Goal: Navigation & Orientation: Find specific page/section

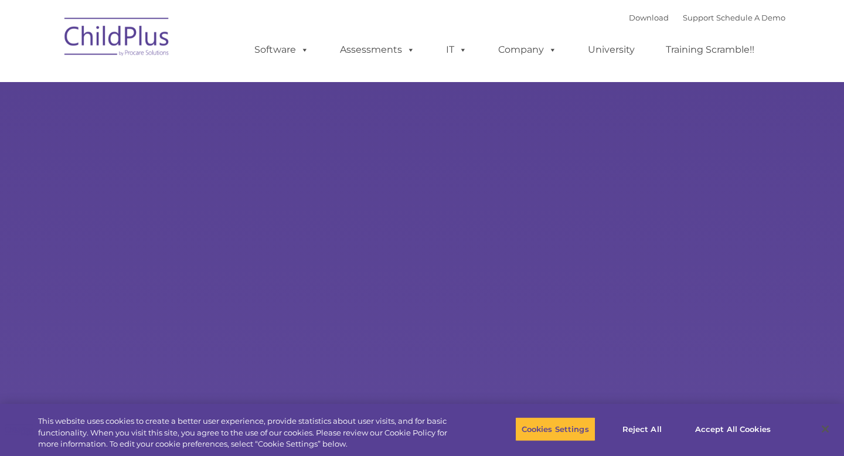
select select "MEDIUM"
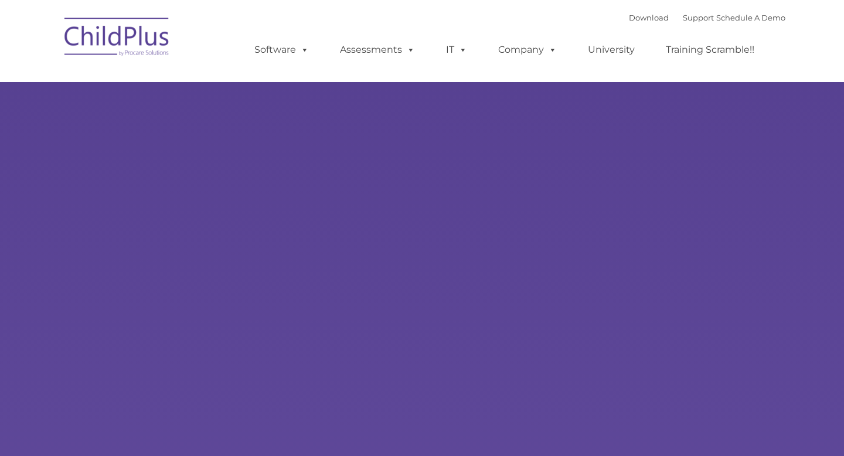
type input ""
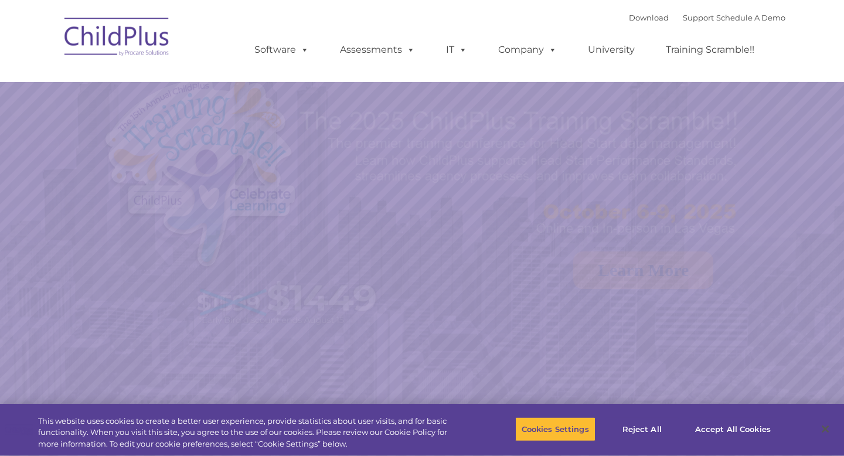
select select "MEDIUM"
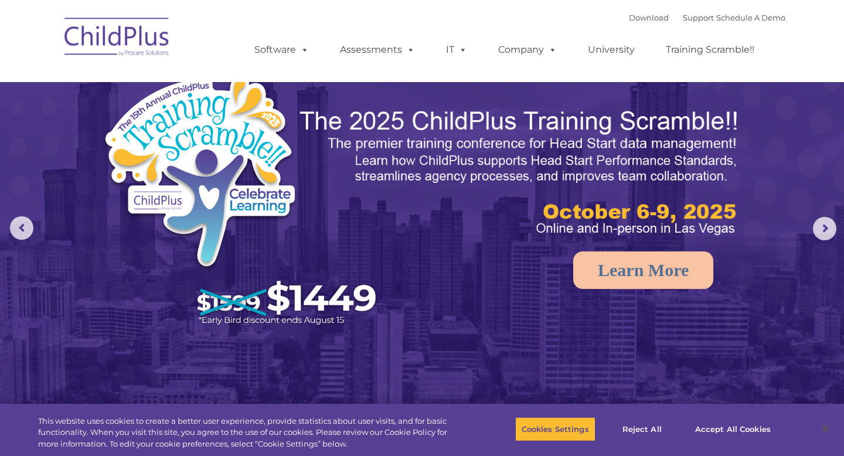
click at [136, 35] on img at bounding box center [117, 38] width 117 height 59
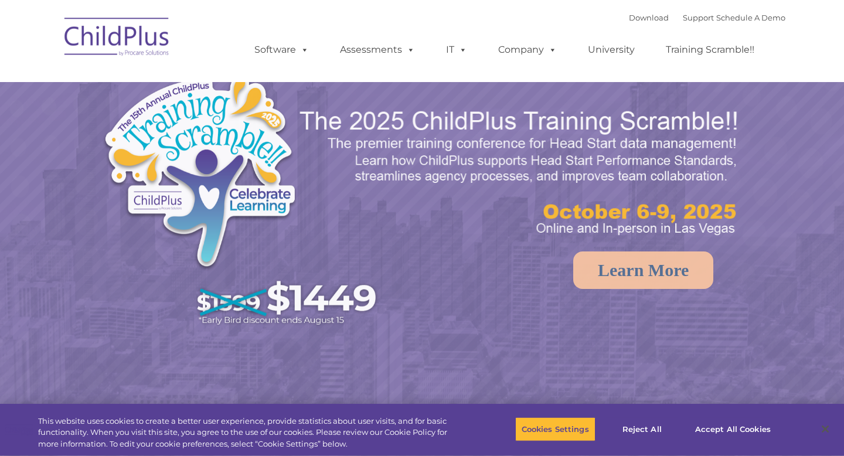
select select "MEDIUM"
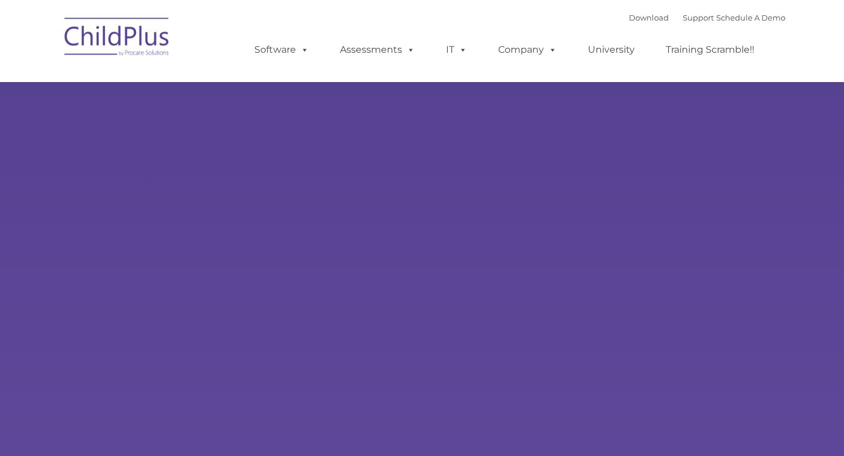
type input ""
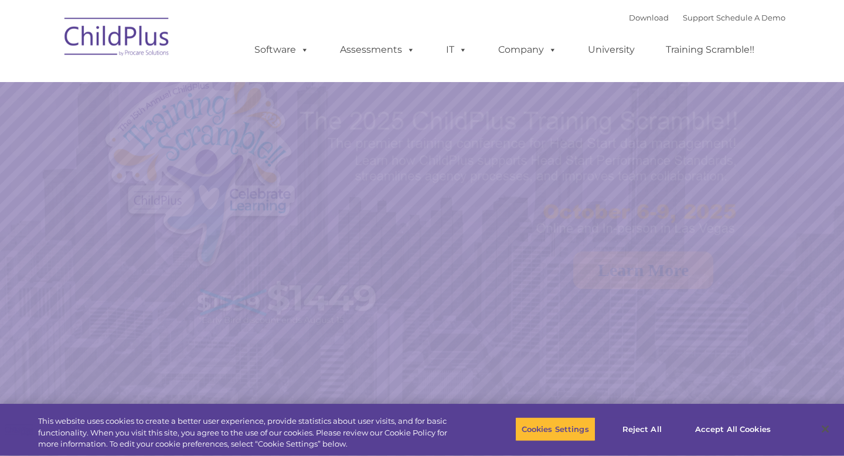
select select "MEDIUM"
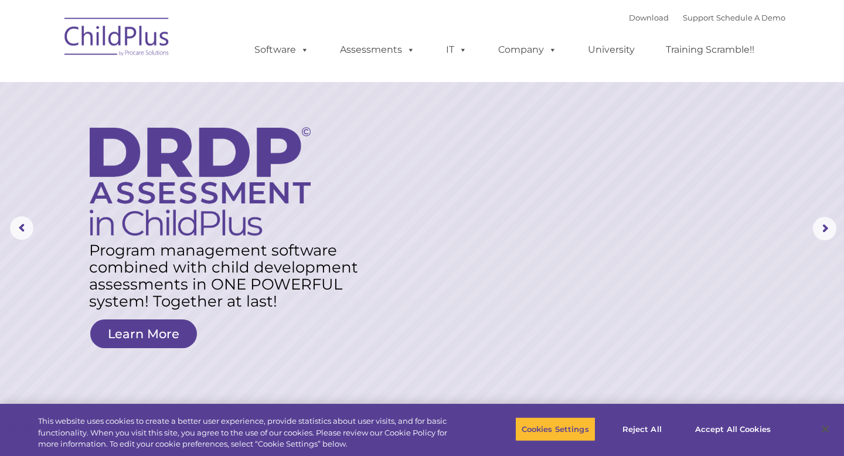
click at [576, 12] on div "Download Support | Schedule A Demo  MENU MENU Software ChildPlus: The original…" at bounding box center [508, 41] width 554 height 64
